Goal: Communication & Community: Participate in discussion

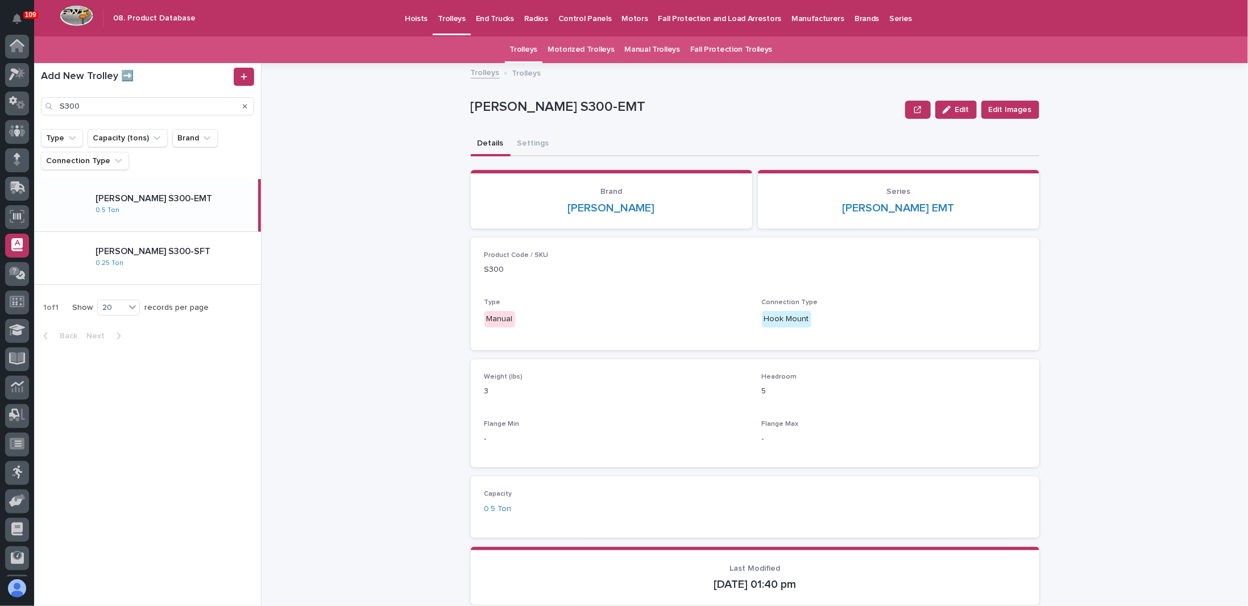
scroll to position [55, 0]
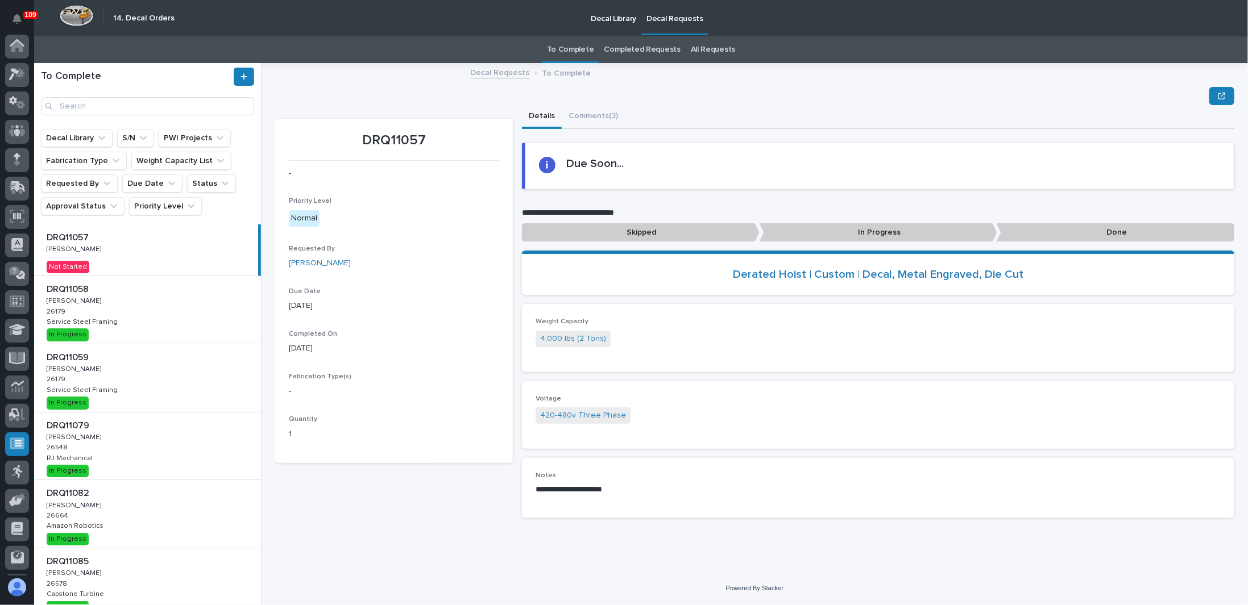
scroll to position [55, 0]
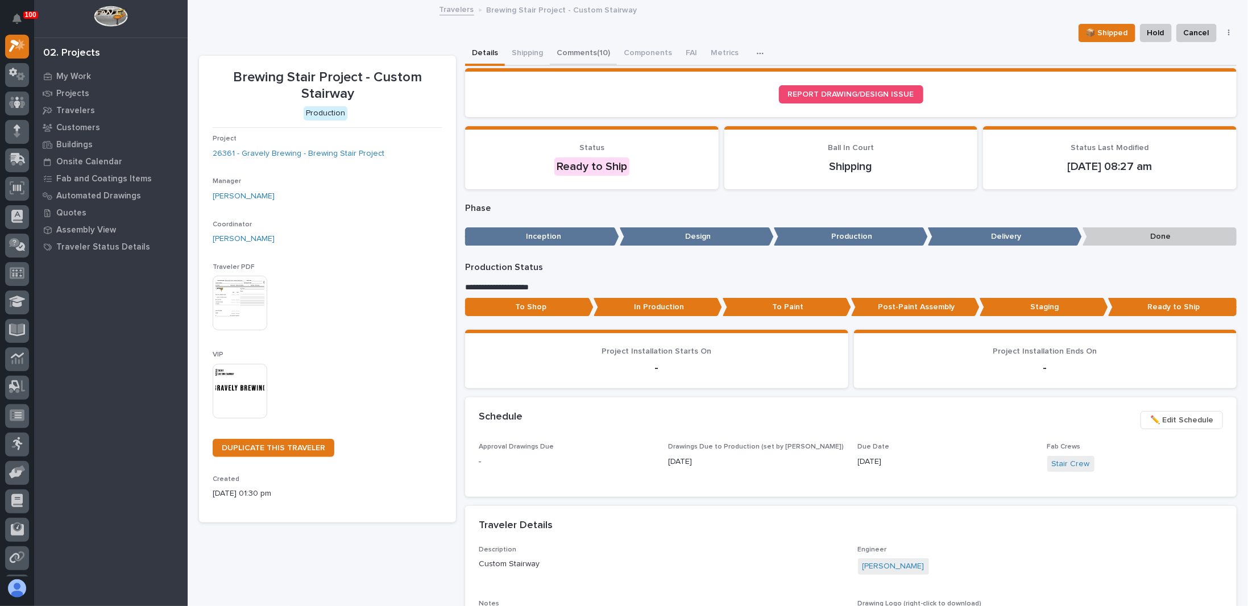
click at [581, 53] on button "Comments (10)" at bounding box center [583, 54] width 67 height 24
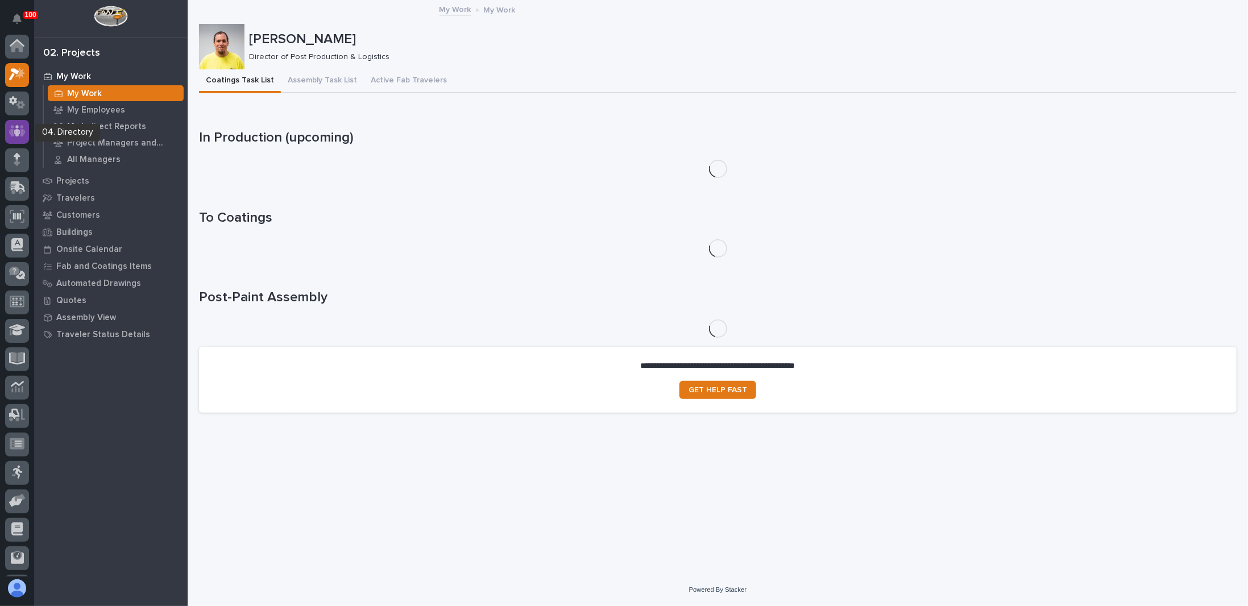
click at [17, 125] on icon at bounding box center [17, 130] width 16 height 13
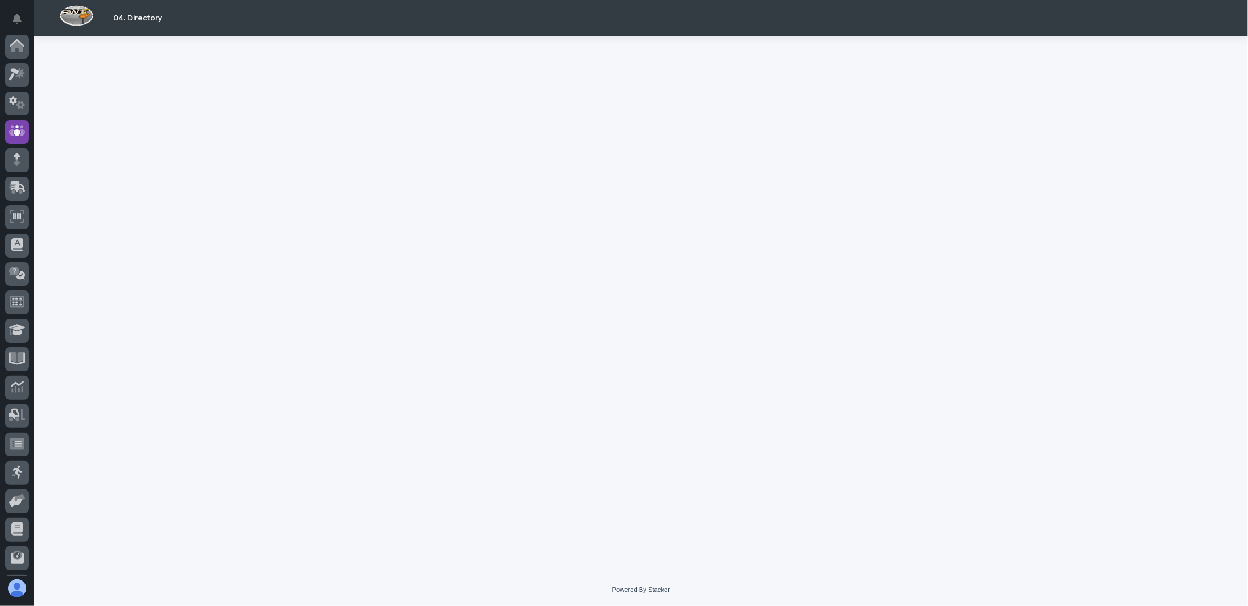
scroll to position [55, 0]
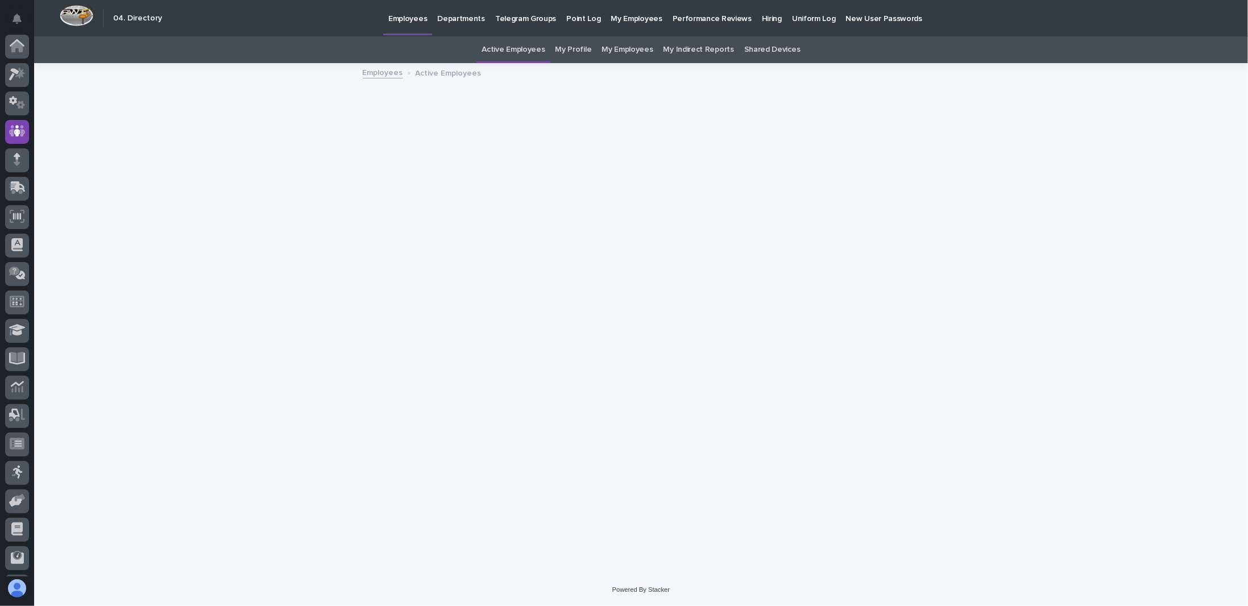
scroll to position [55, 0]
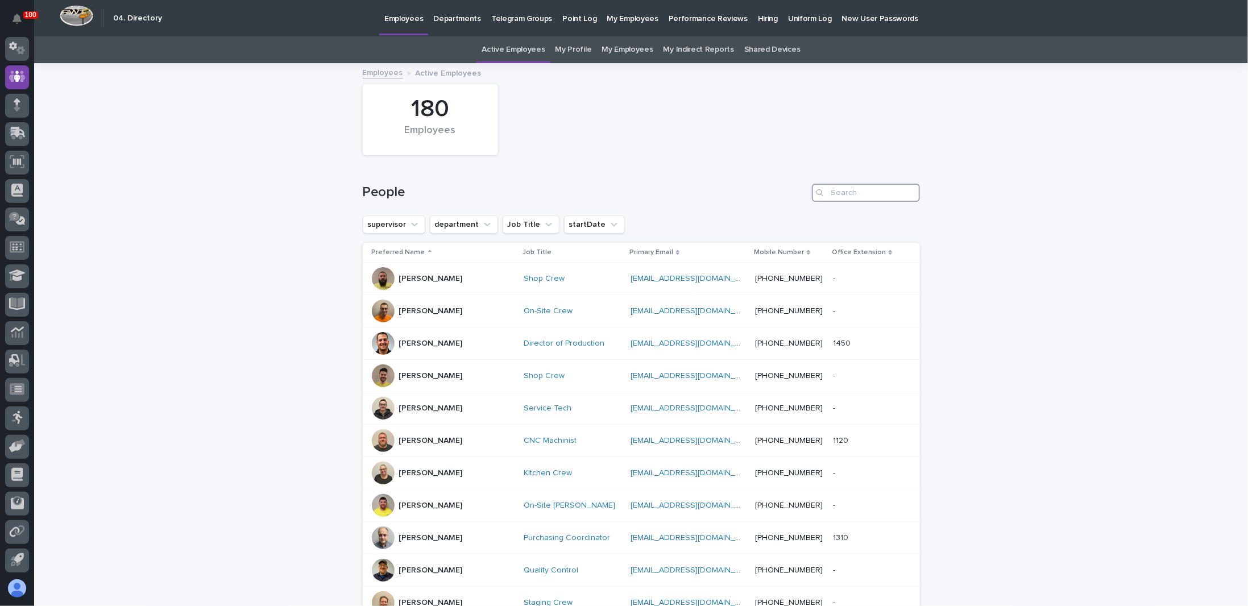
click at [852, 190] on input "Search" at bounding box center [866, 193] width 108 height 18
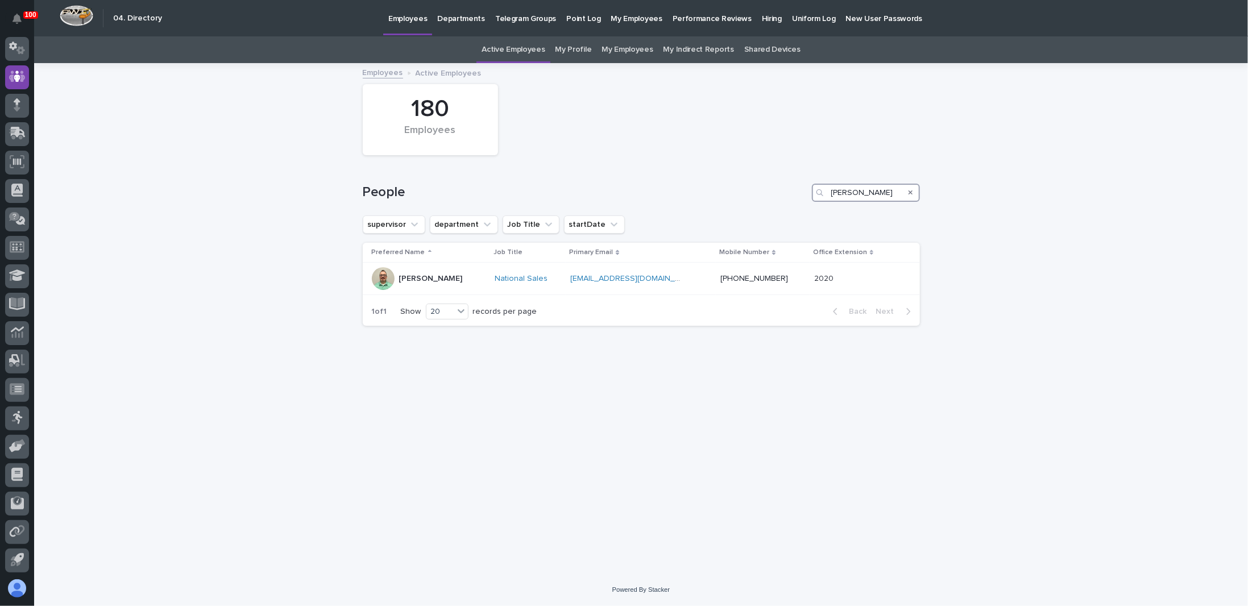
type input "derek"
click at [16, 74] on icon at bounding box center [17, 74] width 16 height 13
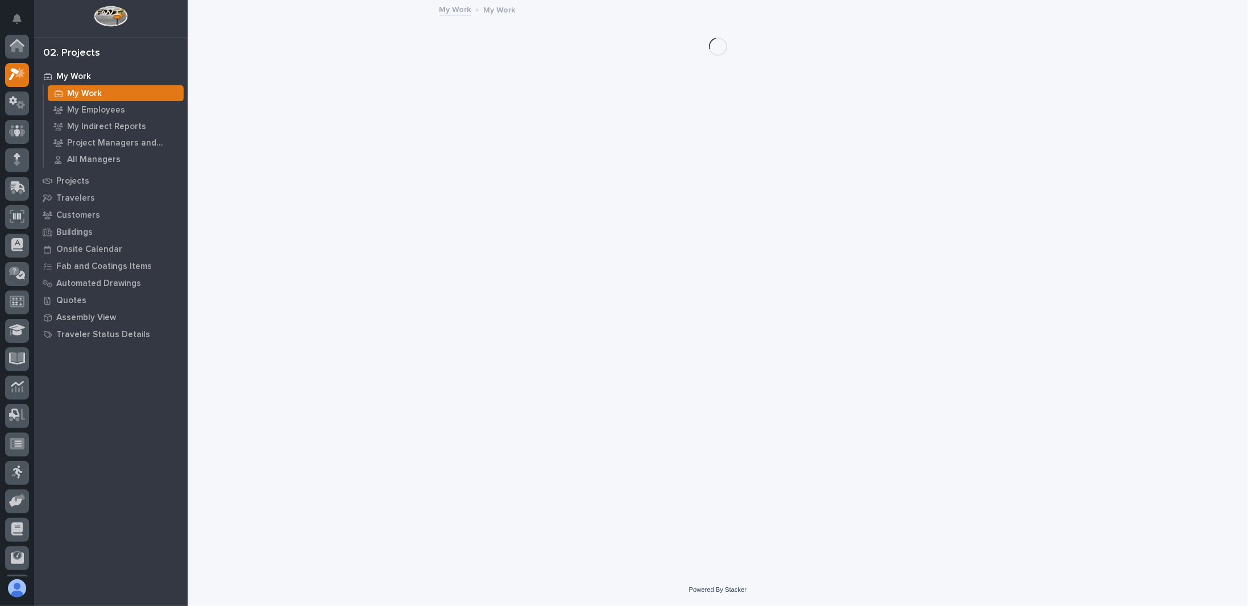
scroll to position [28, 0]
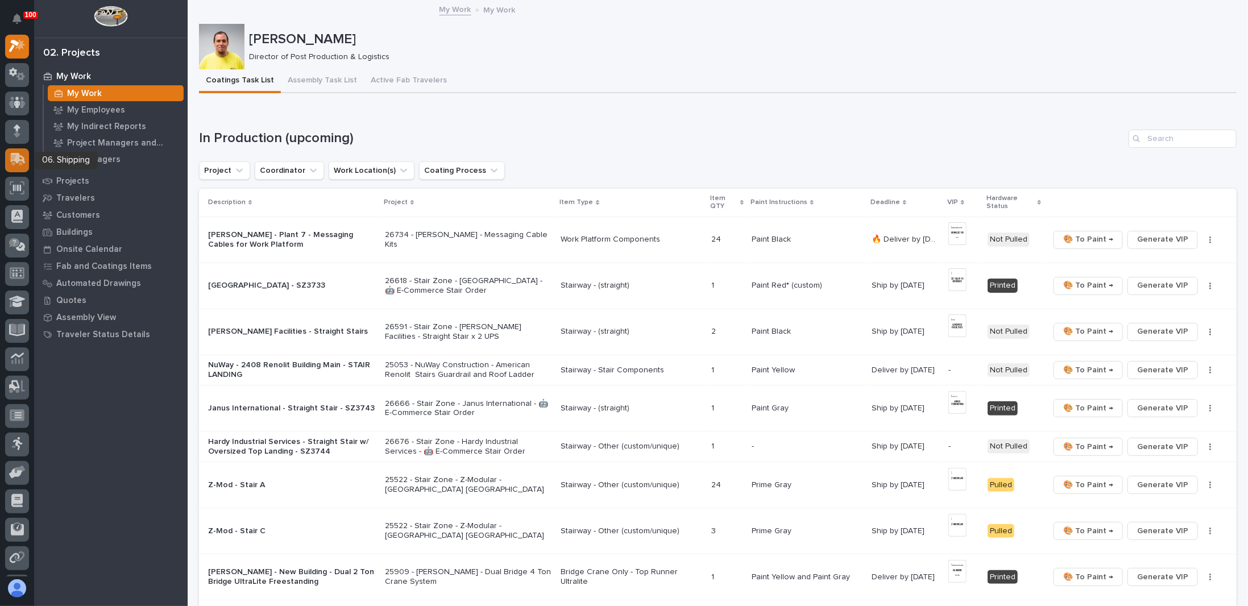
click at [27, 164] on div at bounding box center [17, 160] width 24 height 24
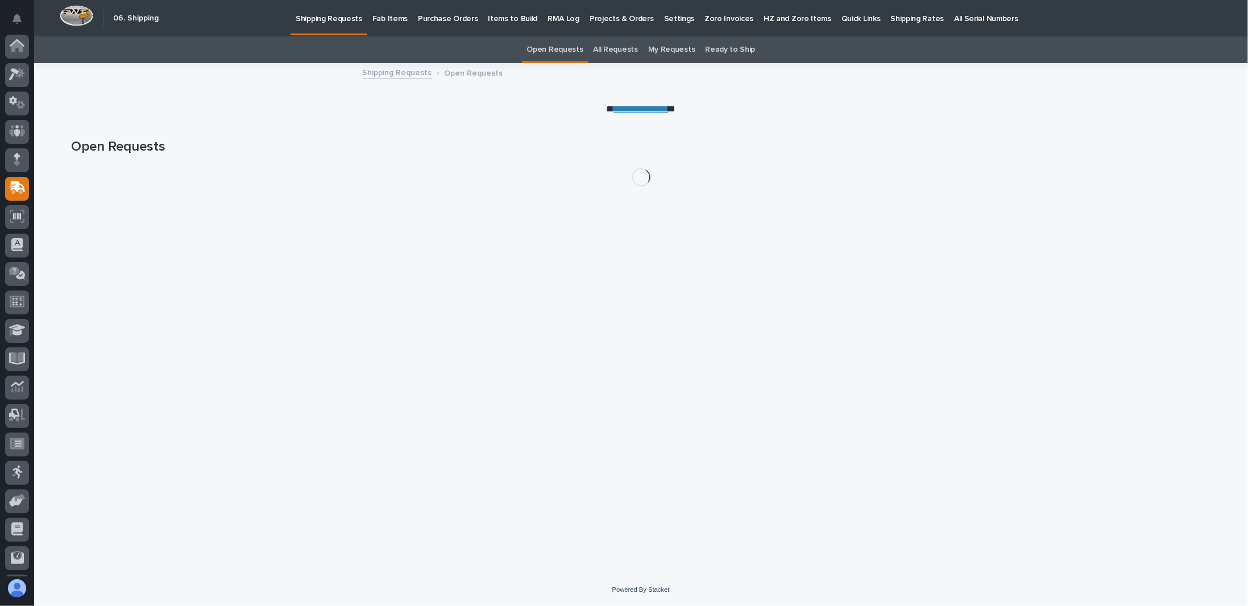
scroll to position [55, 0]
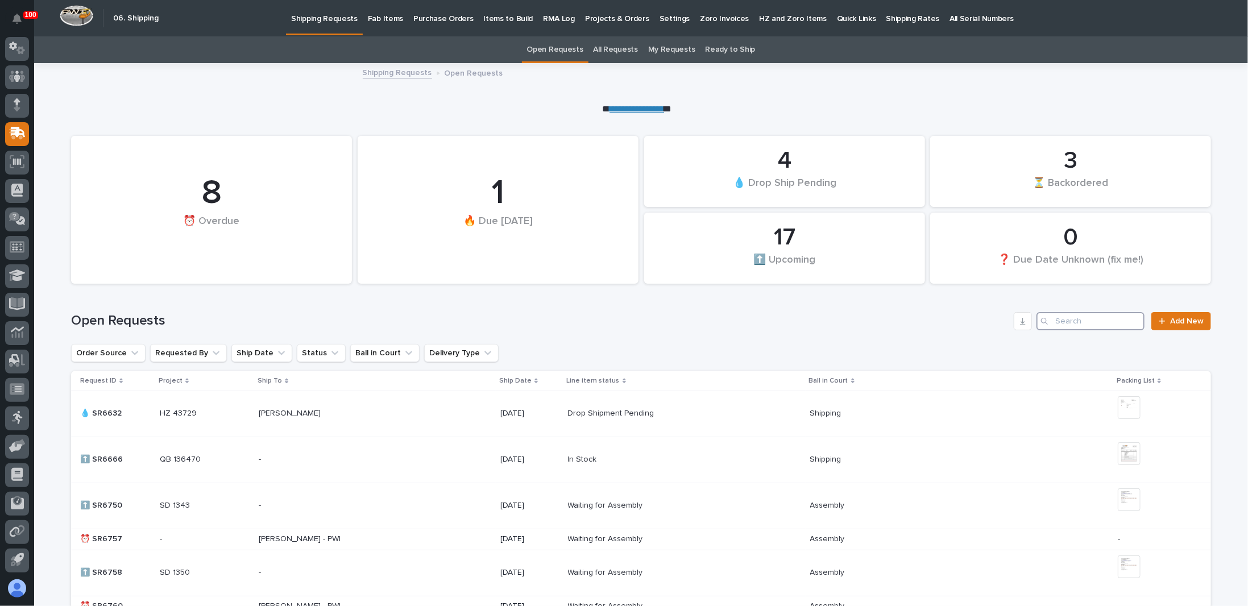
click at [1075, 319] on input "Search" at bounding box center [1090, 321] width 108 height 18
paste input "53872355"
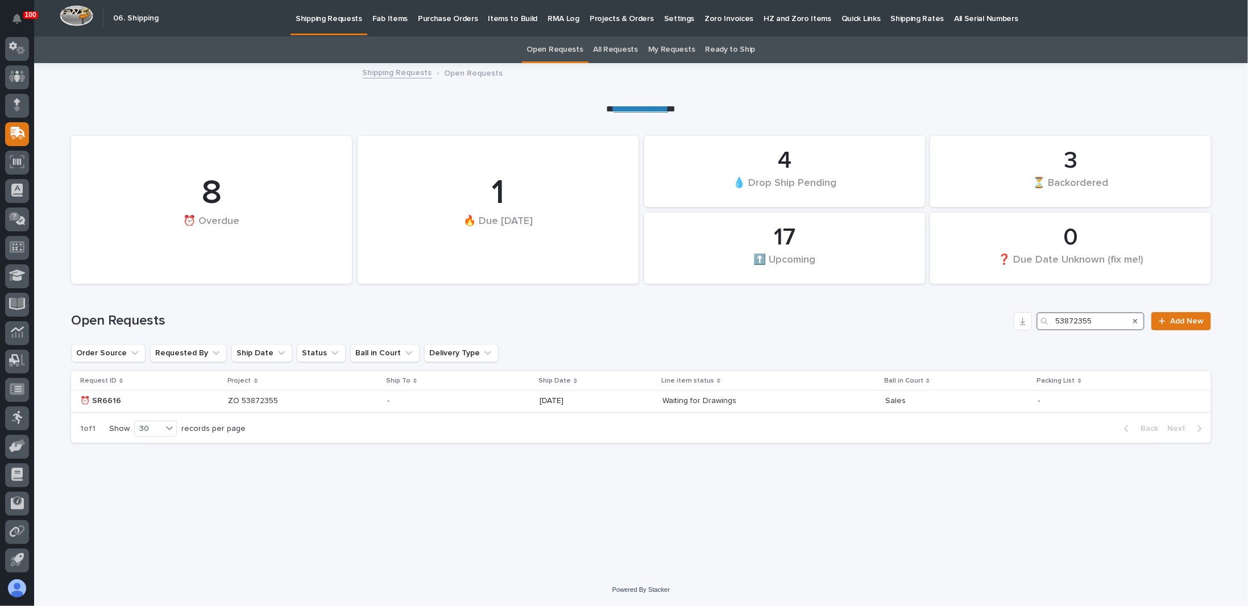
type input "53872355"
click at [447, 398] on p at bounding box center [459, 401] width 144 height 10
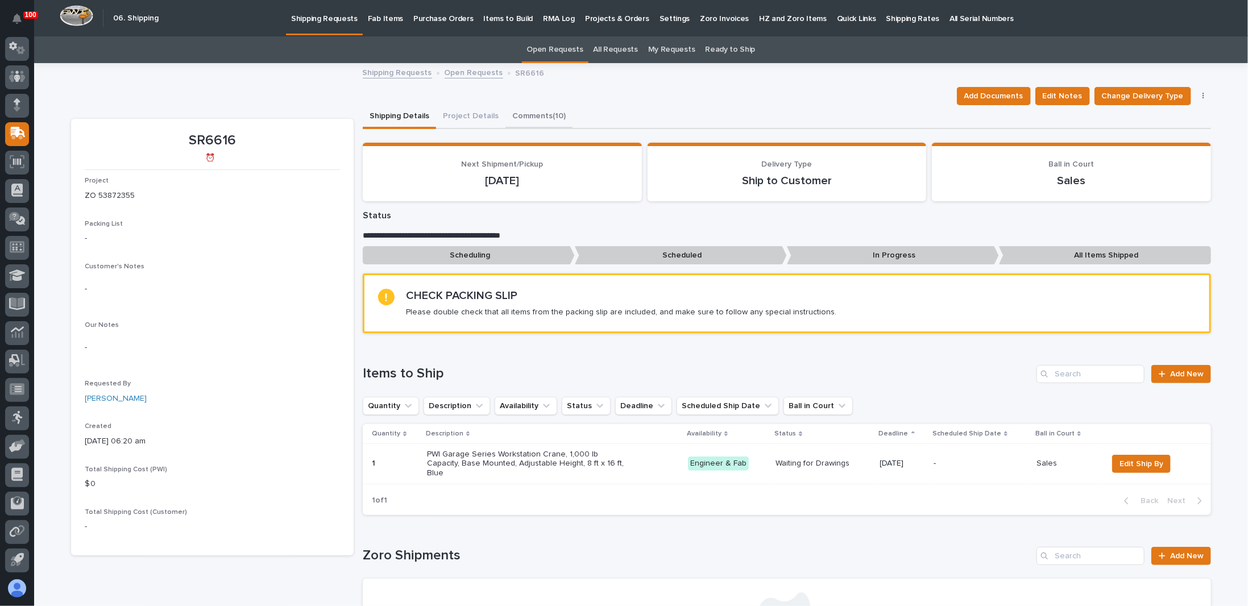
click at [505, 122] on button "Comments (10)" at bounding box center [538, 117] width 67 height 24
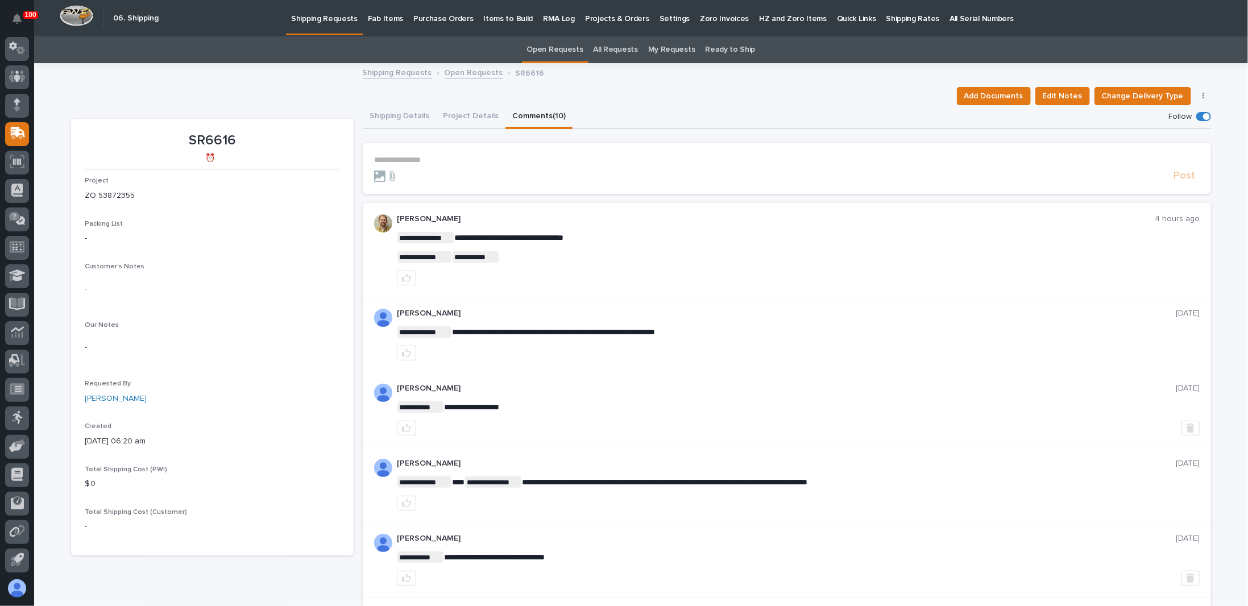
click at [389, 155] on p "**********" at bounding box center [786, 160] width 825 height 10
click at [405, 159] on p "**********" at bounding box center [786, 160] width 825 height 10
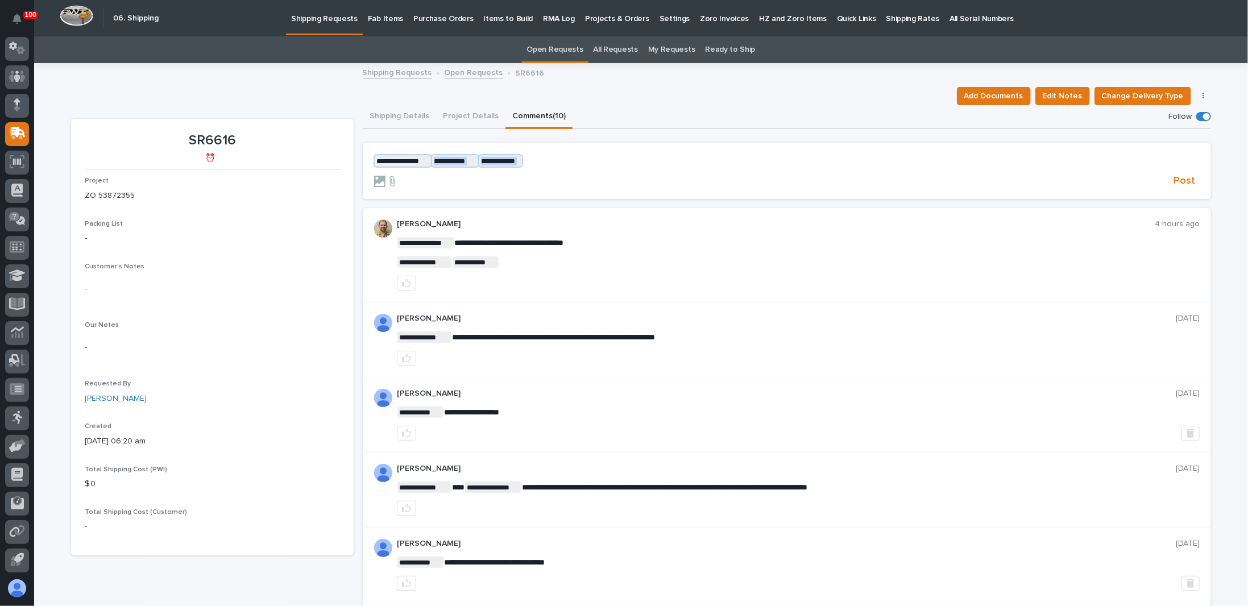
drag, startPoint x: 514, startPoint y: 162, endPoint x: 376, endPoint y: 157, distance: 137.7
click at [376, 157] on p "**********" at bounding box center [786, 160] width 825 height 11
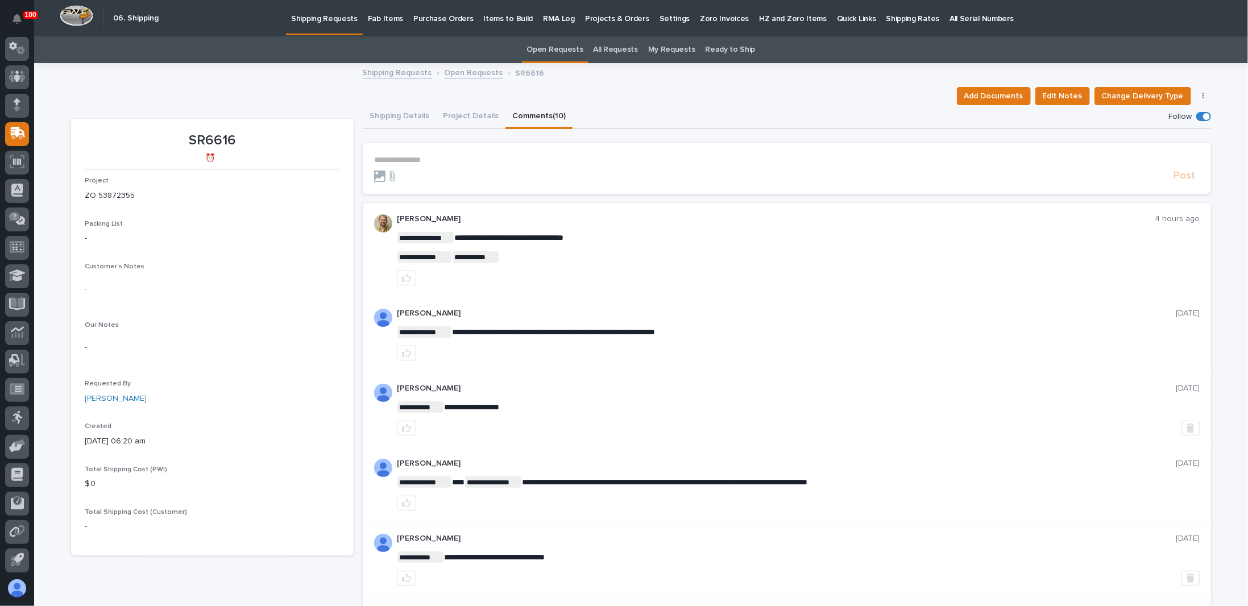
click at [393, 157] on p "**********" at bounding box center [786, 160] width 825 height 10
click at [388, 122] on button "Shipping Details" at bounding box center [399, 117] width 73 height 24
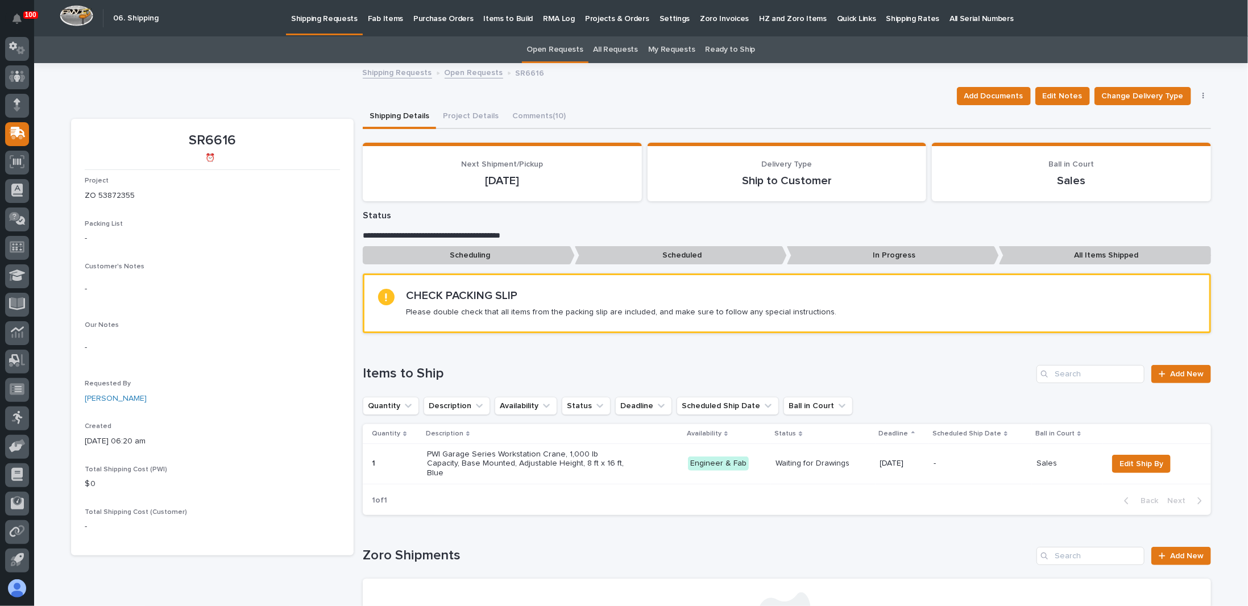
click at [505, 452] on p "PWI Garage Series Workstation Crane, 1,000 lb Capacity, Base Mounted, Adjustabl…" at bounding box center [526, 464] width 199 height 28
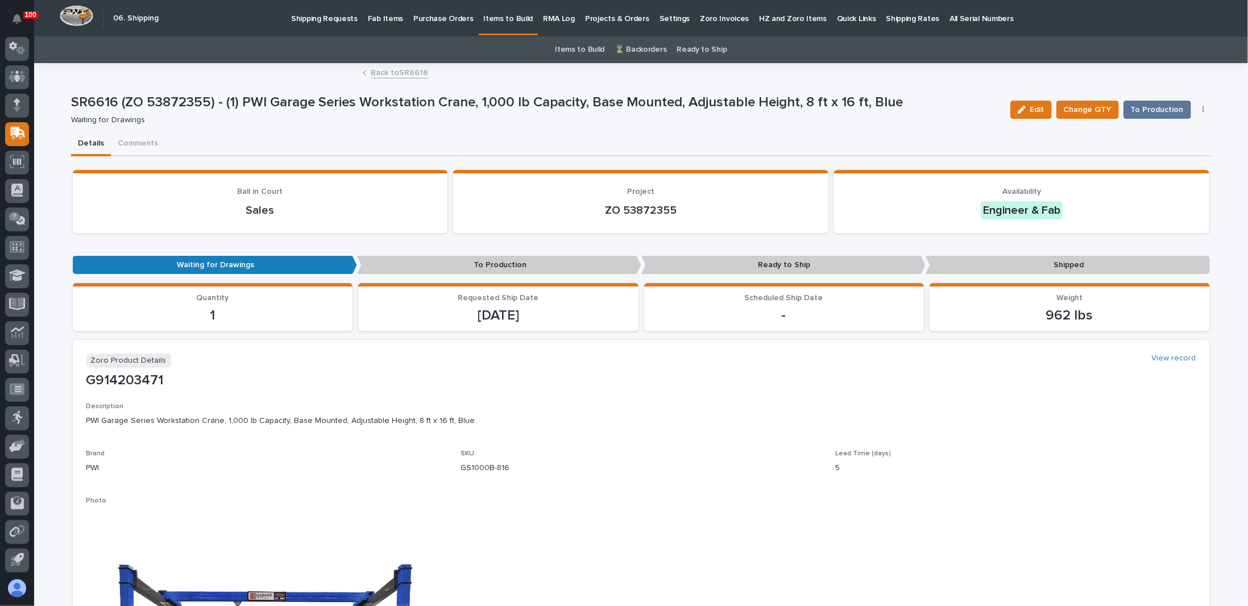
click at [392, 70] on link "Back to SR6616" at bounding box center [399, 71] width 57 height 13
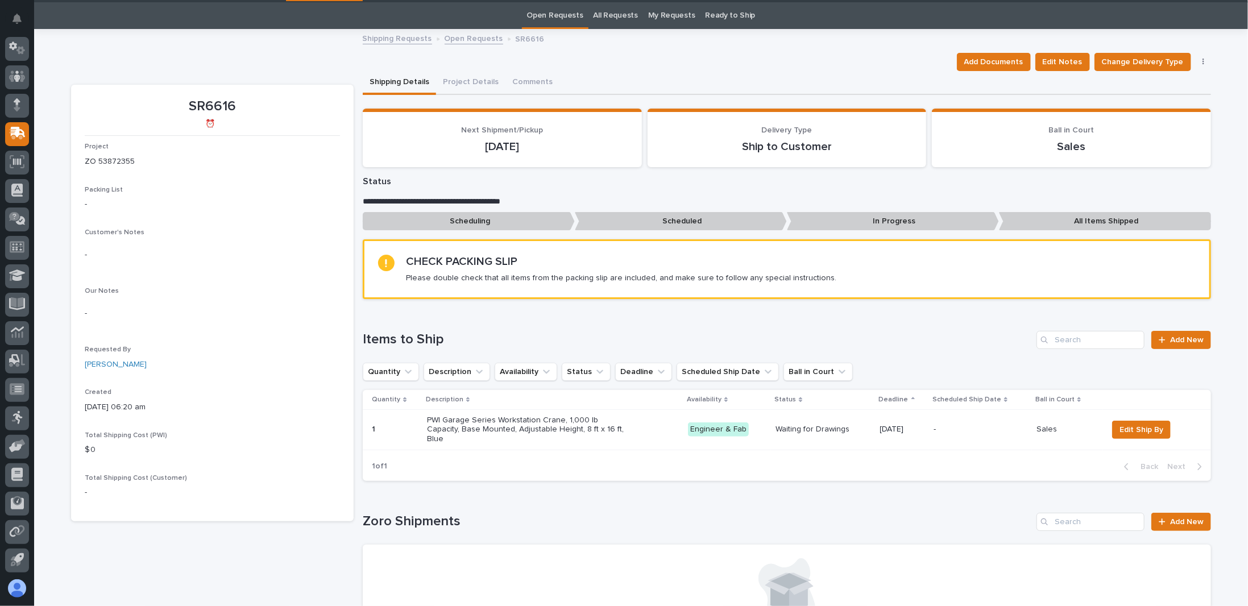
scroll to position [36, 0]
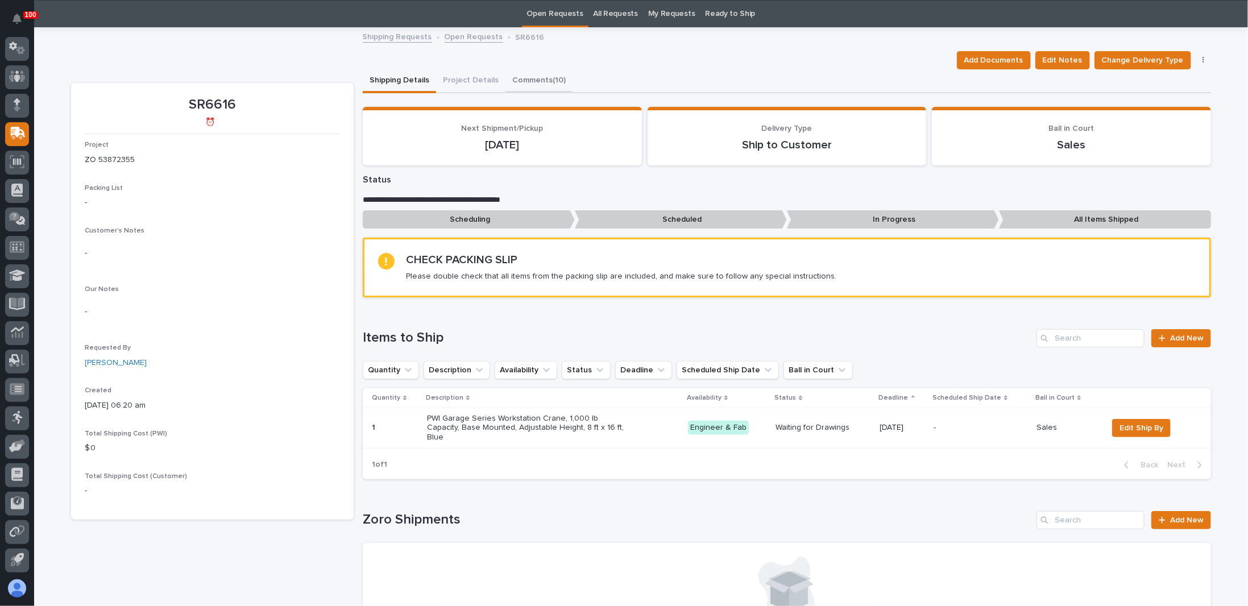
click at [528, 80] on button "Comments (10)" at bounding box center [538, 81] width 67 height 24
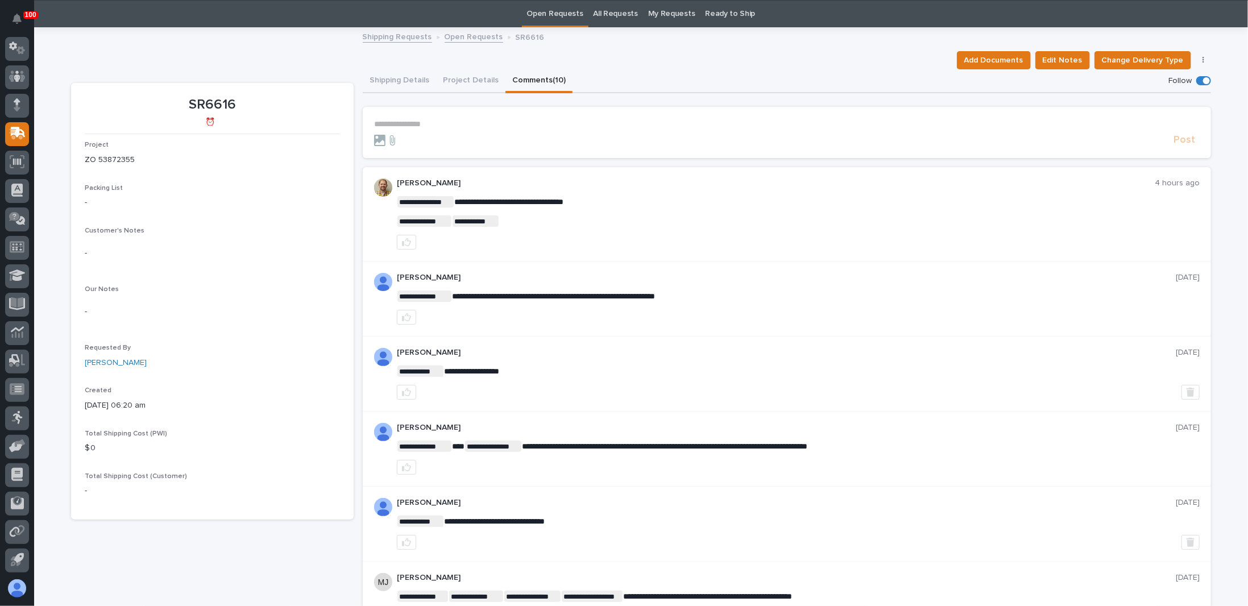
click at [410, 124] on p "**********" at bounding box center [786, 124] width 825 height 10
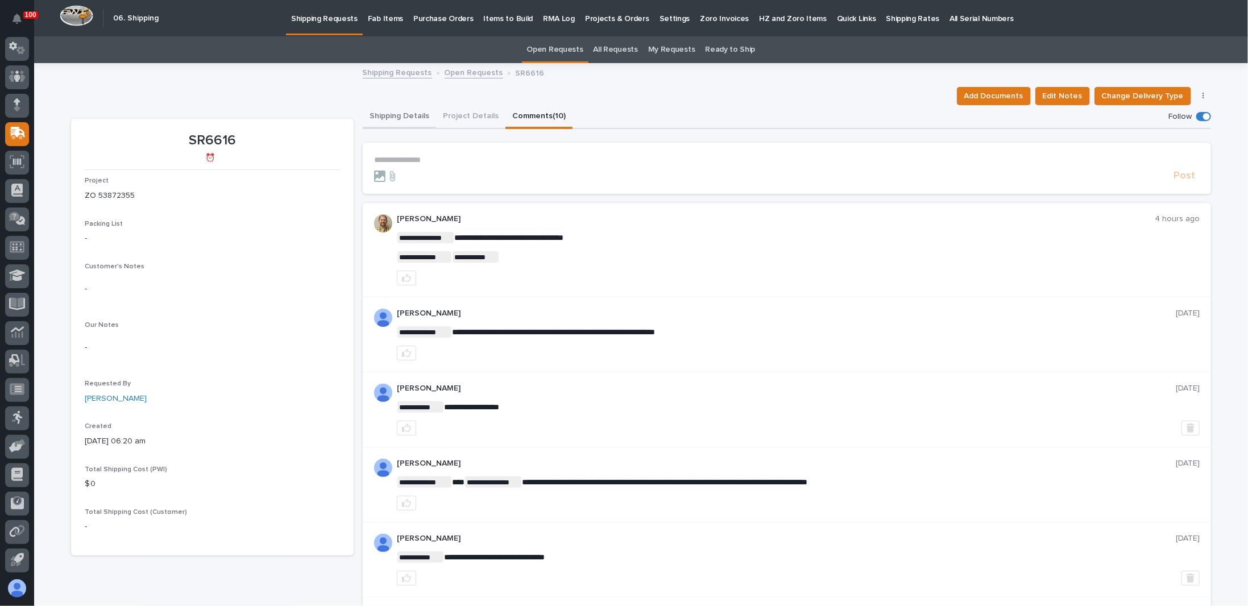
click at [393, 111] on button "Shipping Details" at bounding box center [399, 117] width 73 height 24
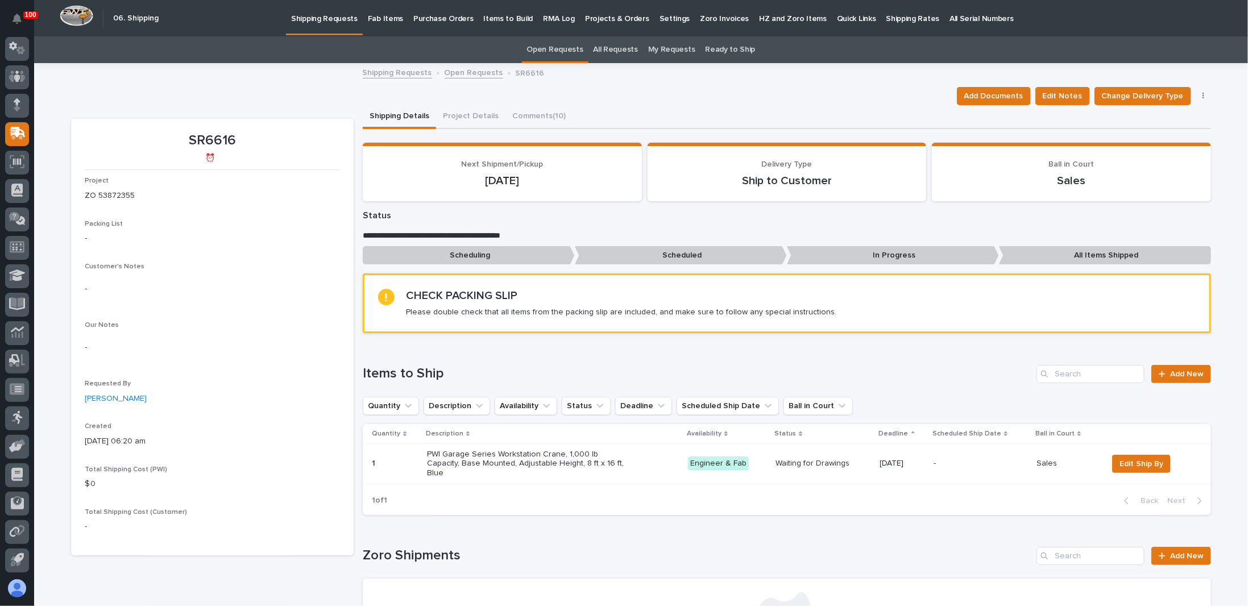
click at [395, 69] on link "Shipping Requests" at bounding box center [397, 71] width 69 height 13
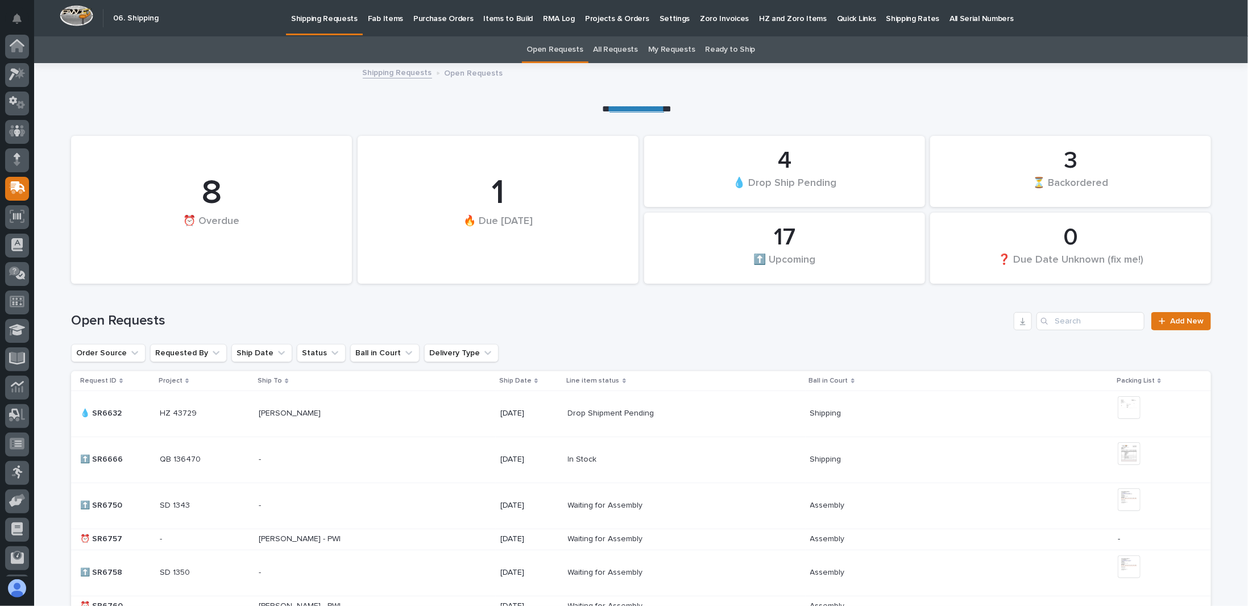
scroll to position [55, 0]
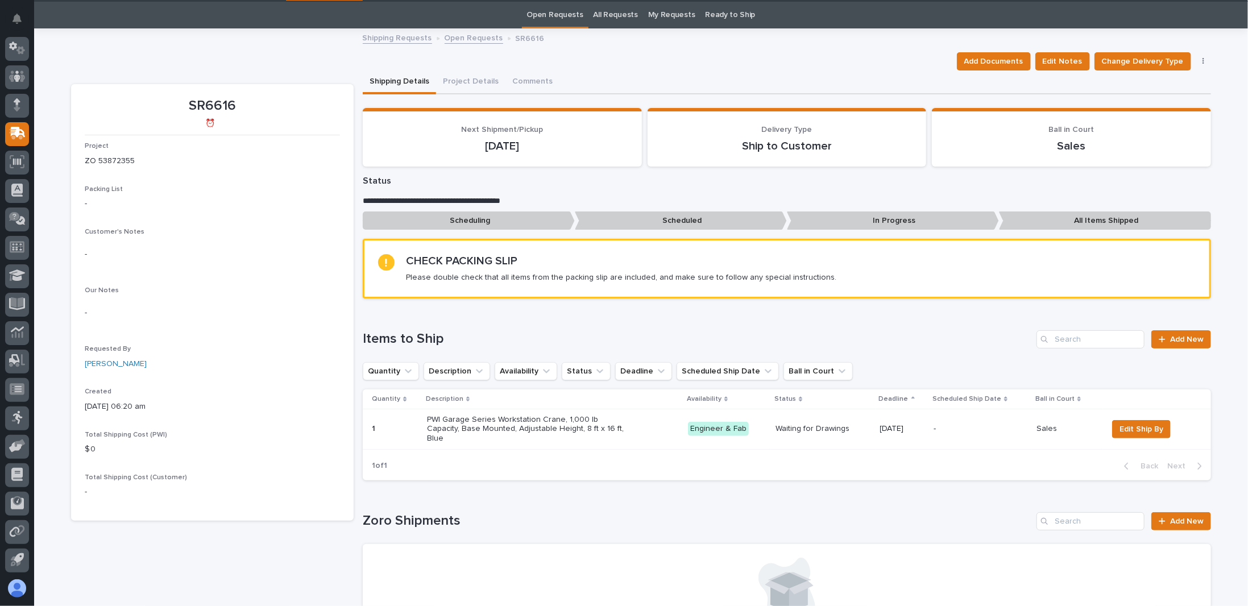
scroll to position [36, 0]
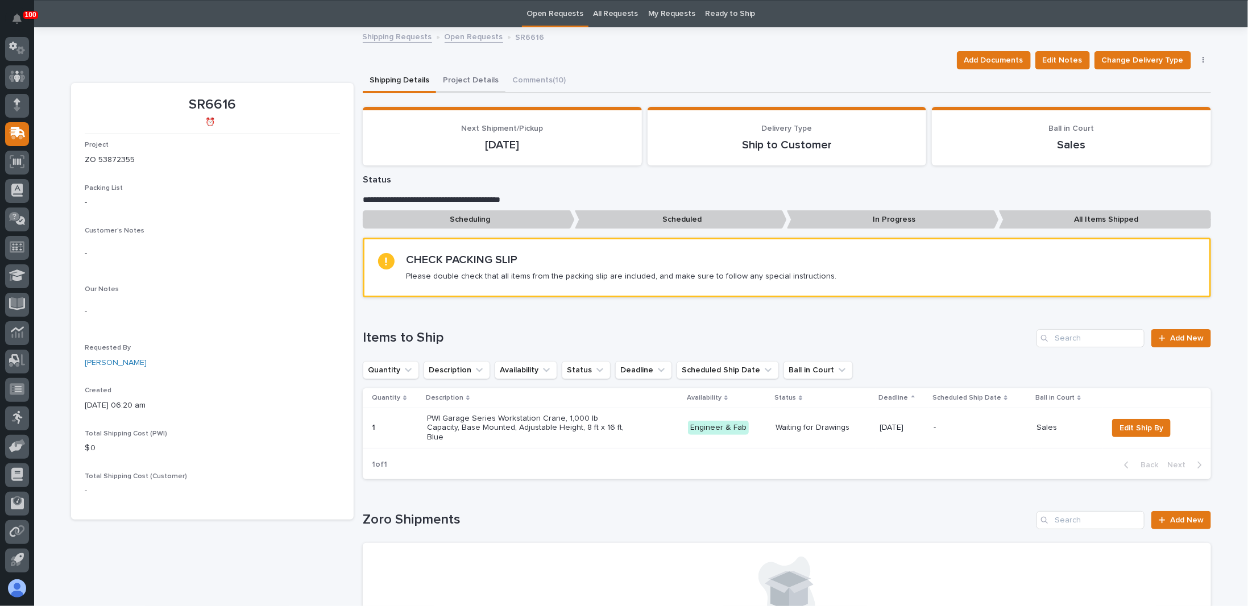
click at [477, 81] on button "Project Details" at bounding box center [470, 81] width 69 height 24
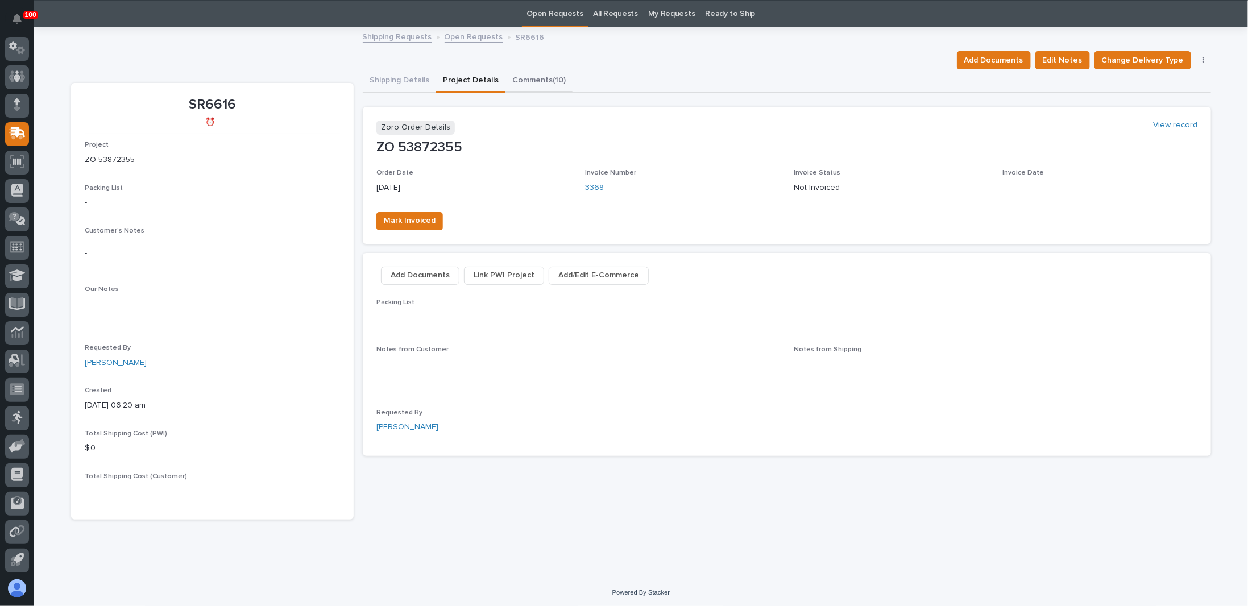
click at [515, 84] on button "Comments (10)" at bounding box center [538, 81] width 67 height 24
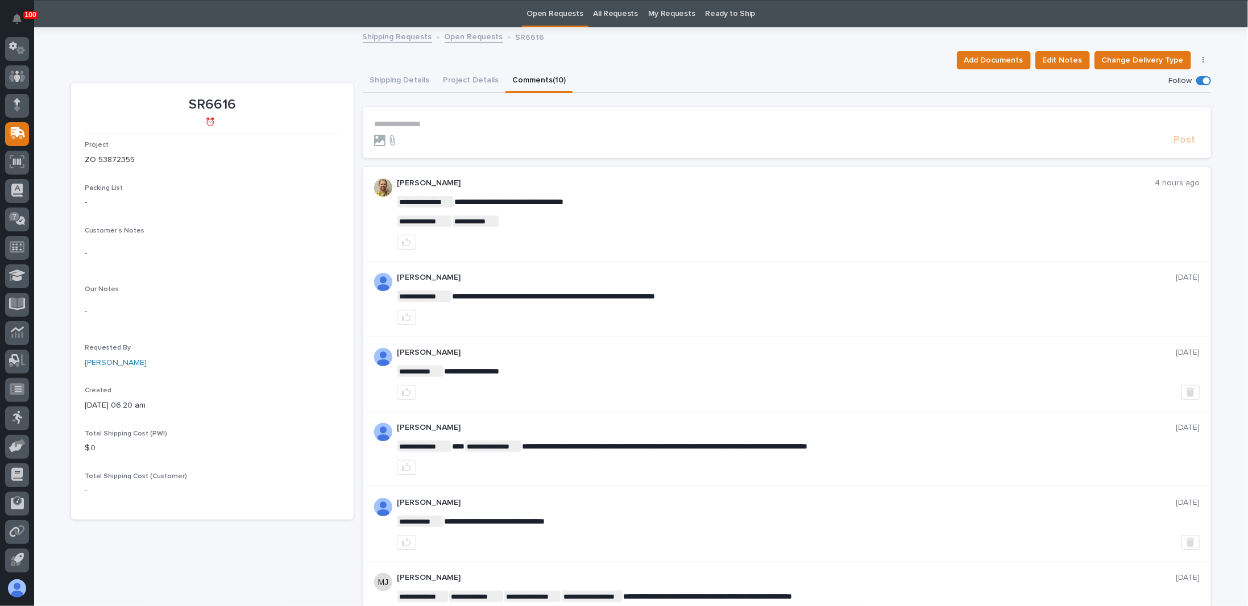
click at [423, 111] on section "**********" at bounding box center [787, 132] width 848 height 51
click at [411, 126] on p "**********" at bounding box center [786, 124] width 825 height 10
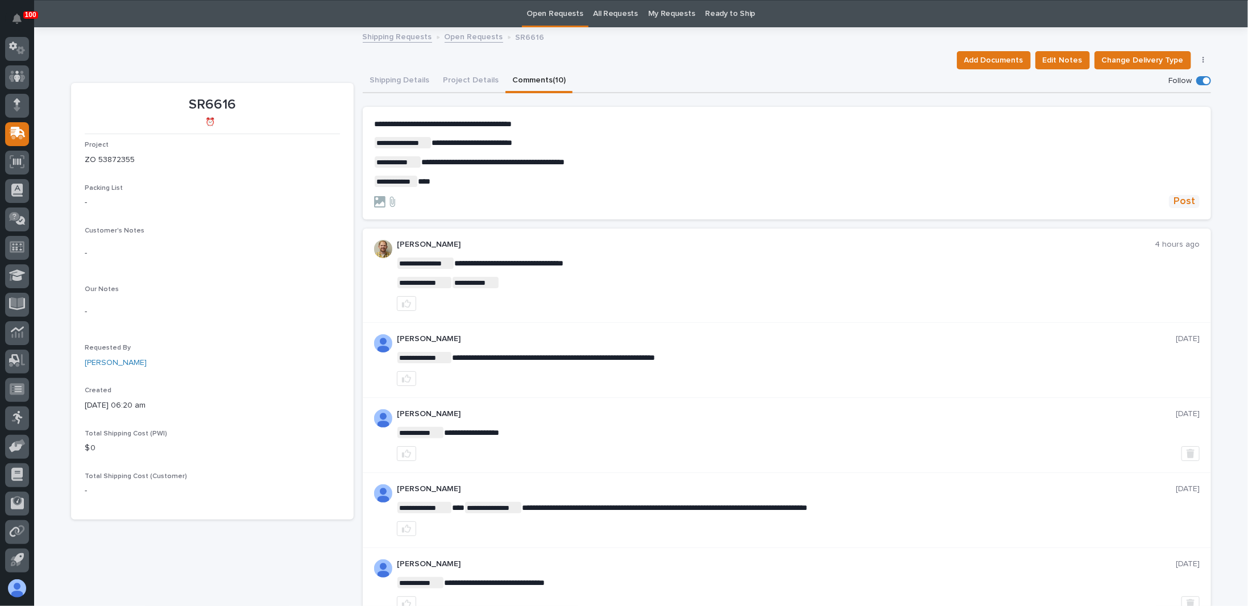
click at [1186, 198] on span "Post" at bounding box center [1184, 201] width 22 height 13
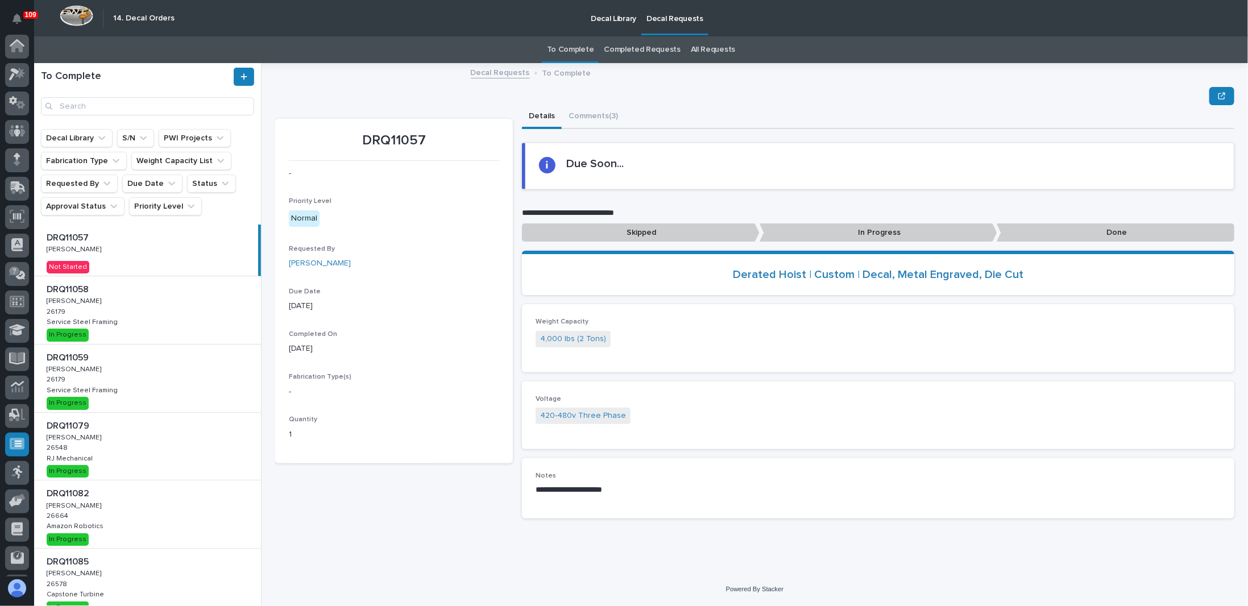
scroll to position [55, 0]
